Goal: Navigation & Orientation: Find specific page/section

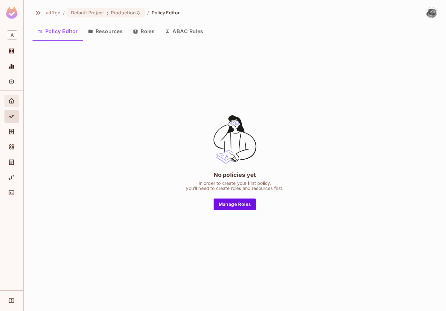
click at [11, 95] on div "Home" at bounding box center [11, 101] width 14 height 13
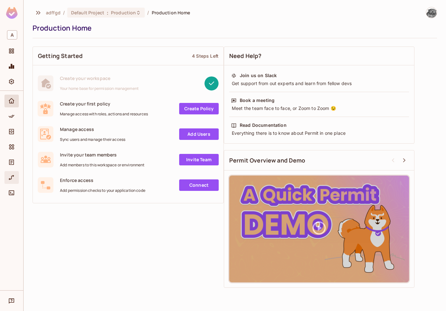
click at [13, 179] on icon "URL Mapping" at bounding box center [11, 177] width 6 height 6
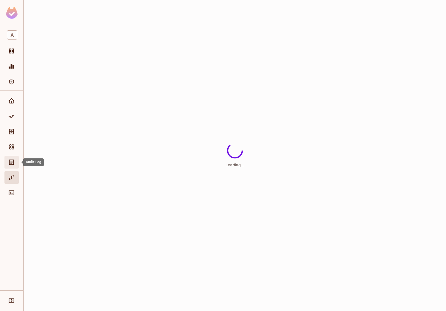
click at [8, 167] on div "Audit Log" at bounding box center [11, 162] width 14 height 13
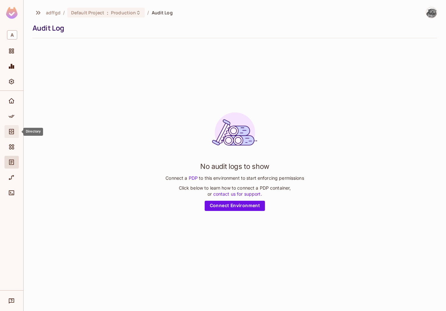
drag, startPoint x: 9, startPoint y: 167, endPoint x: 6, endPoint y: 136, distance: 30.7
click at [6, 136] on div "Directory" at bounding box center [11, 131] width 14 height 13
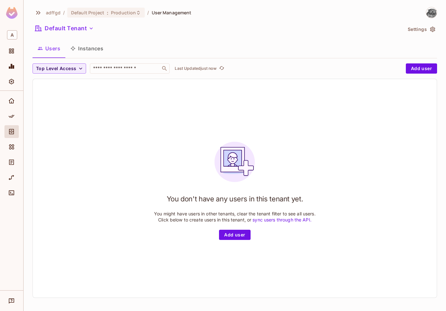
click at [2, 113] on div at bounding box center [11, 190] width 23 height 199
click at [5, 111] on div "Policy" at bounding box center [11, 116] width 14 height 13
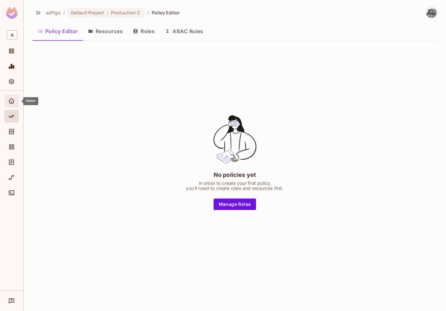
click at [9, 101] on icon "Home" at bounding box center [11, 101] width 6 height 6
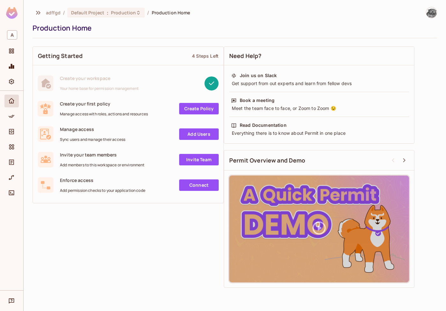
click at [10, 73] on div at bounding box center [11, 67] width 14 height 15
click at [10, 68] on icon "Monitoring" at bounding box center [11, 66] width 5 height 5
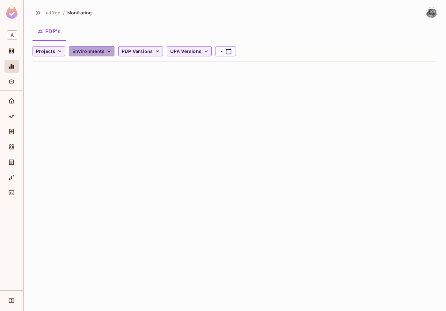
click at [85, 52] on span "Environments" at bounding box center [88, 51] width 32 height 8
click at [84, 63] on div "No results found" at bounding box center [92, 66] width 48 height 15
click at [48, 42] on div at bounding box center [223, 155] width 446 height 311
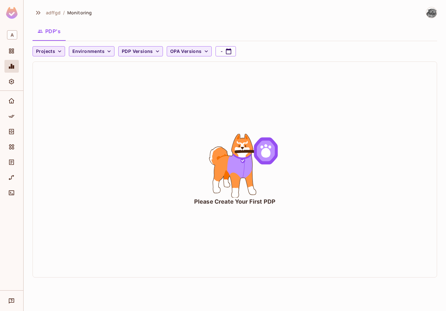
click at [50, 50] on span "Projects" at bounding box center [45, 51] width 19 height 8
click at [49, 66] on span "Default Project" at bounding box center [54, 66] width 32 height 6
click at [23, 80] on div "A adffgd / Monitoring PDP's Default Project Environments PDP Versions OPA Versi…" at bounding box center [223, 155] width 446 height 311
click at [16, 78] on div "Settings" at bounding box center [12, 82] width 11 height 8
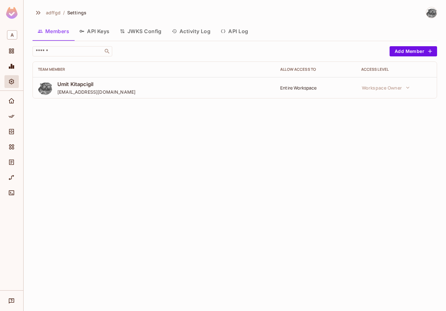
click at [49, 86] on img at bounding box center [45, 88] width 14 height 14
click at [75, 83] on span "Umit Kitapcigil" at bounding box center [96, 84] width 78 height 7
click at [15, 50] on span "Projects" at bounding box center [12, 51] width 8 height 8
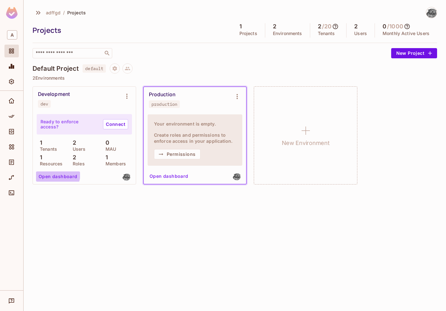
click at [57, 174] on button "Open dashboard" at bounding box center [58, 176] width 44 height 10
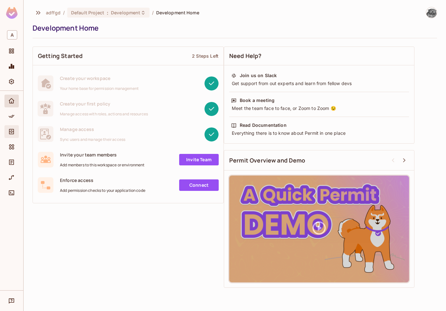
click at [5, 128] on div "Directory" at bounding box center [11, 131] width 14 height 13
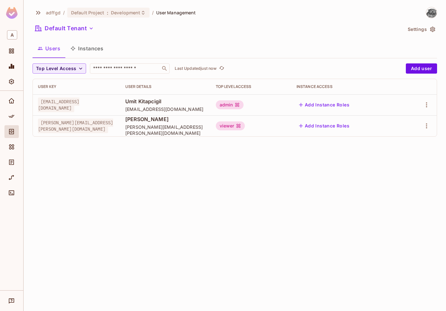
click at [76, 106] on span "[EMAIL_ADDRESS][DOMAIN_NAME]" at bounding box center [58, 104] width 41 height 15
